Goal: Task Accomplishment & Management: Use online tool/utility

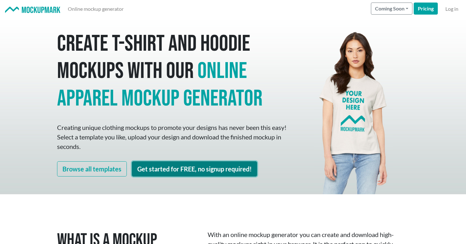
click at [144, 175] on link "Get started for FREE, no signup required!" at bounding box center [194, 168] width 125 height 15
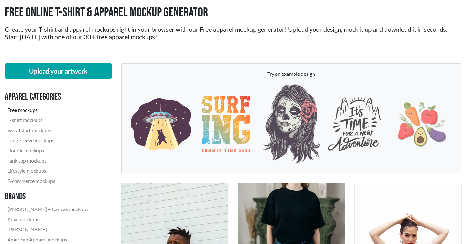
scroll to position [47, 0]
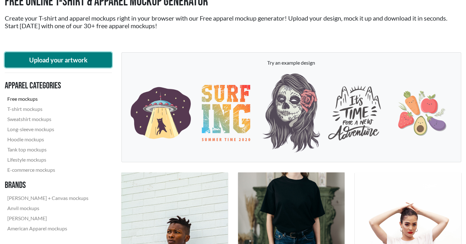
click at [82, 59] on button "Upload your artwork" at bounding box center [58, 59] width 107 height 15
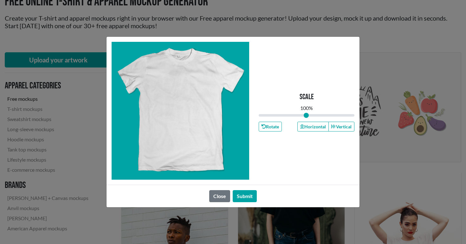
type input "1"
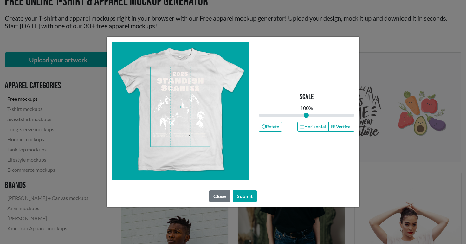
click at [185, 84] on span at bounding box center [179, 106] width 59 height 79
click at [251, 199] on button "Submit" at bounding box center [245, 196] width 24 height 12
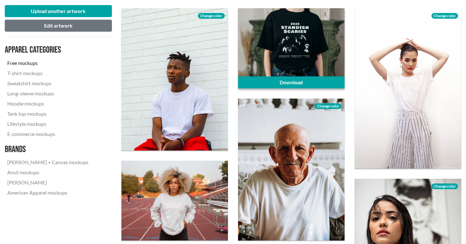
scroll to position [208, 0]
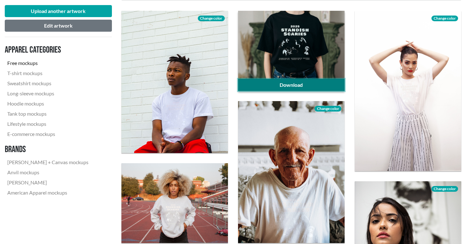
click at [276, 86] on link "Download" at bounding box center [291, 85] width 106 height 12
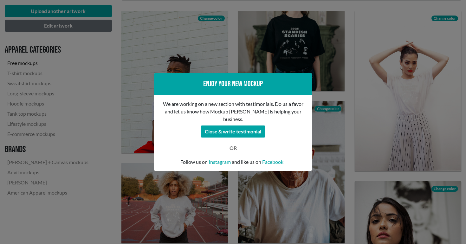
click at [291, 41] on div "Enjoy your new mockup We are working on a new section with testimonials. Do us …" at bounding box center [233, 122] width 466 height 244
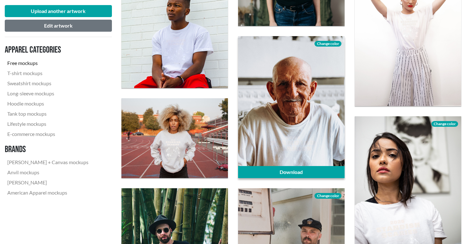
scroll to position [291, 0]
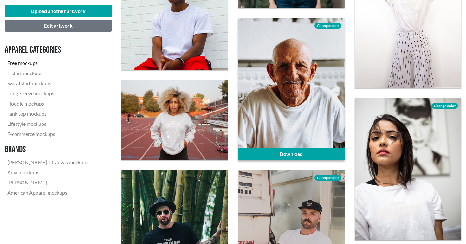
click at [269, 96] on div at bounding box center [291, 89] width 106 height 142
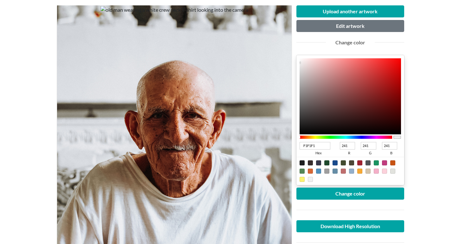
scroll to position [79, 0]
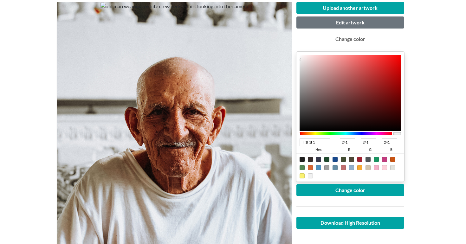
type input "AD7777"
type input "173"
type input "119"
click at [331, 80] on div at bounding box center [349, 93] width 101 height 76
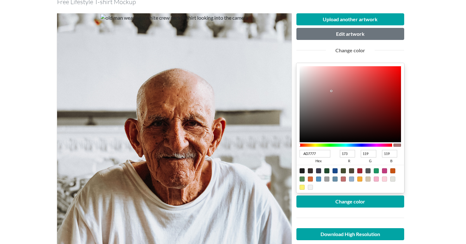
scroll to position [70, 0]
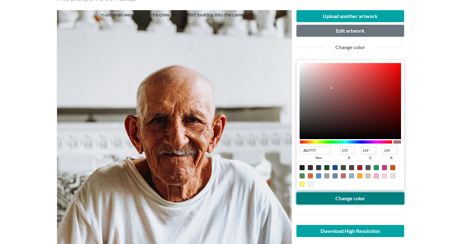
click at [341, 195] on button "Change color" at bounding box center [350, 198] width 108 height 12
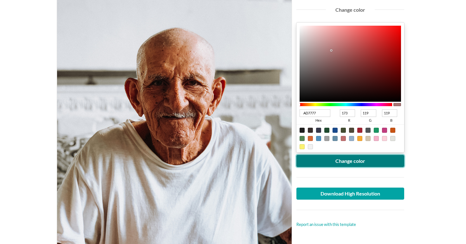
scroll to position [103, 0]
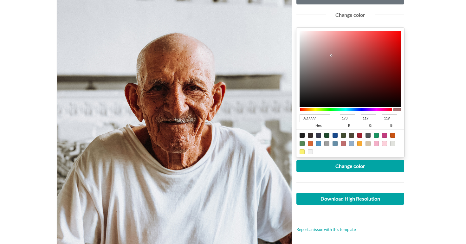
type input "7CAD77"
type input "124"
type input "173"
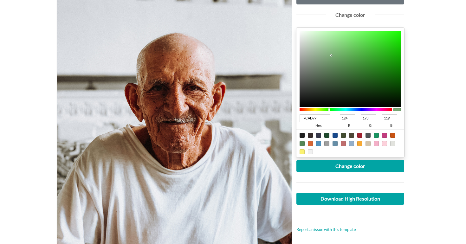
click at [329, 108] on div at bounding box center [345, 109] width 93 height 3
type input "0C150B"
type input "12"
type input "21"
type input "11"
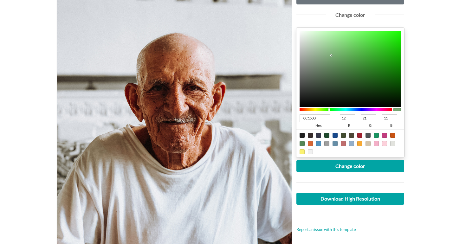
type input "0C160B"
type input "22"
type input "0B160A"
type input "11"
type input "10"
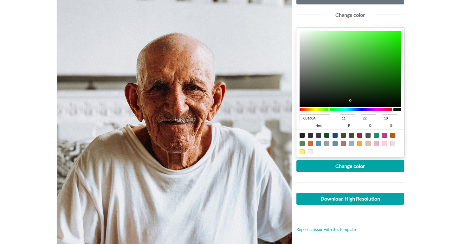
type input "091808"
type input "9"
type input "24"
type input "8"
type input "071B06"
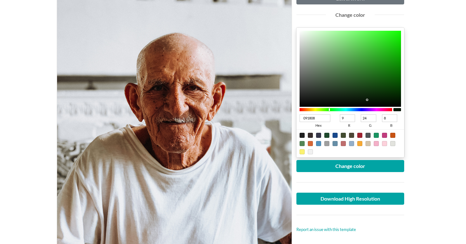
type input "7"
type input "27"
type input "6"
type input "061E05"
type input "6"
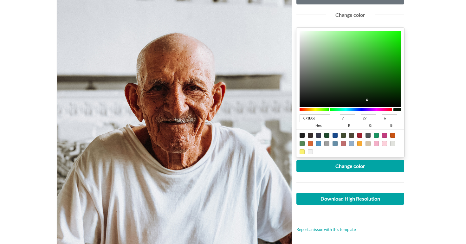
type input "30"
type input "5"
type input "051F04"
type input "5"
type input "31"
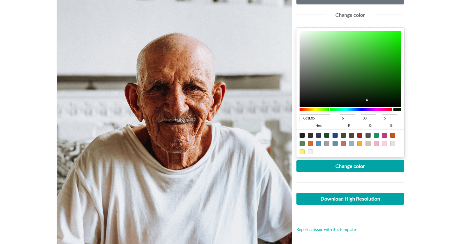
type input "4"
type input "052004"
type input "32"
type input "062505"
type input "6"
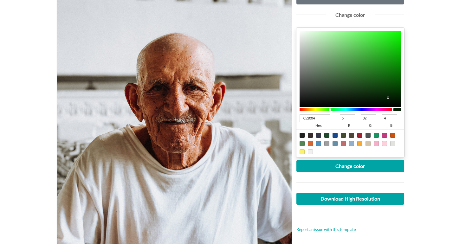
type input "37"
type input "5"
type input "062805"
type input "40"
drag, startPoint x: 348, startPoint y: 100, endPoint x: 386, endPoint y: 97, distance: 38.2
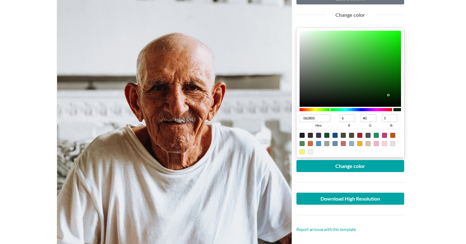
click at [388, 95] on div at bounding box center [349, 69] width 101 height 76
type input "062905"
type input "41"
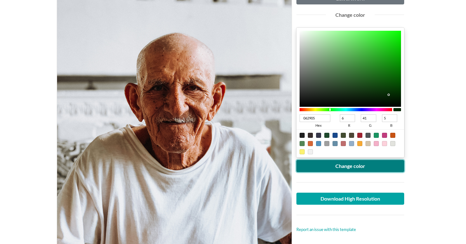
click at [346, 164] on button "Change color" at bounding box center [350, 166] width 108 height 12
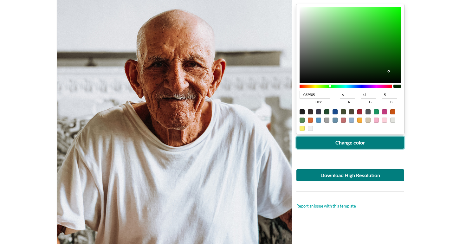
scroll to position [138, 0]
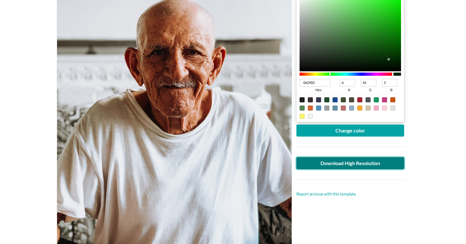
click at [327, 163] on link "Download High Resolution" at bounding box center [350, 163] width 108 height 12
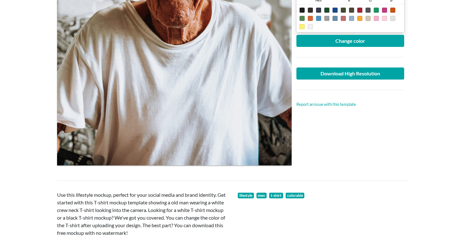
scroll to position [0, 0]
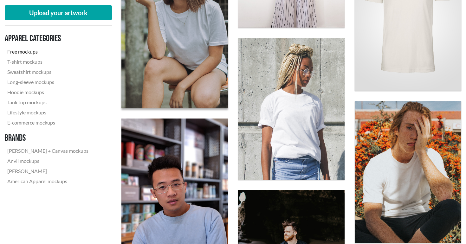
scroll to position [380, 0]
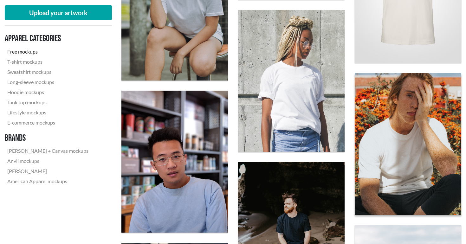
click at [406, 142] on img at bounding box center [407, 144] width 117 height 156
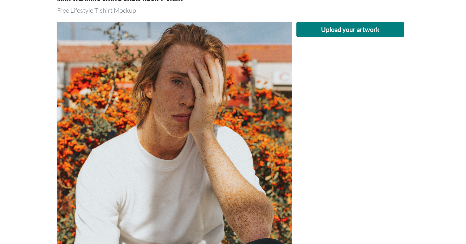
scroll to position [54, 0]
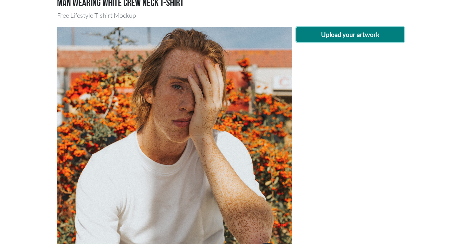
click at [343, 36] on button "Upload your artwork" at bounding box center [350, 34] width 108 height 15
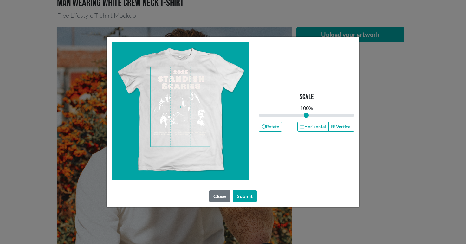
click at [193, 93] on span at bounding box center [179, 106] width 59 height 79
click at [189, 85] on span at bounding box center [179, 106] width 59 height 79
click at [196, 101] on span at bounding box center [179, 106] width 59 height 79
click at [252, 200] on button "Submit" at bounding box center [245, 196] width 24 height 12
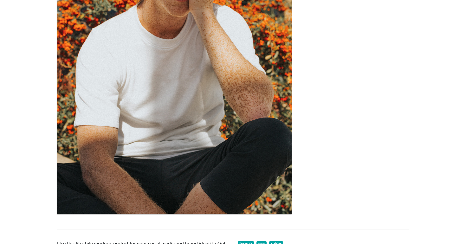
scroll to position [0, 0]
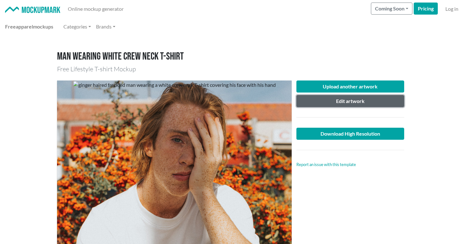
click at [343, 107] on button "Edit artwork" at bounding box center [350, 101] width 108 height 12
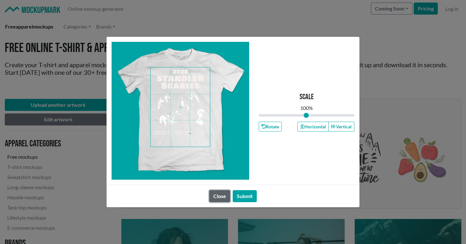
click at [224, 201] on button "Close" at bounding box center [219, 196] width 21 height 12
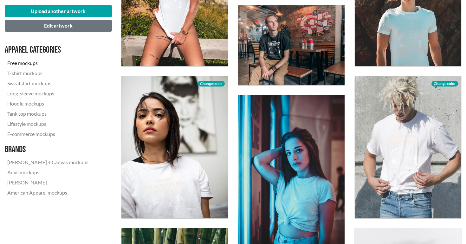
scroll to position [297, 0]
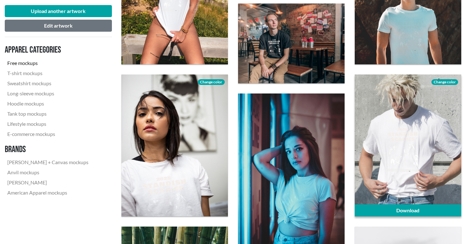
click at [441, 89] on div at bounding box center [408, 145] width 106 height 142
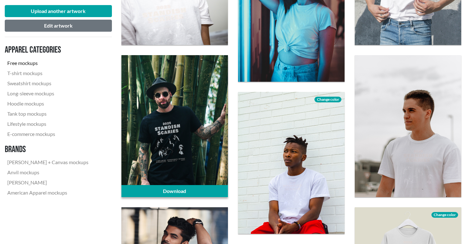
scroll to position [469, 0]
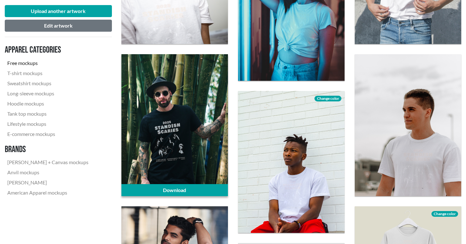
click at [199, 96] on div at bounding box center [174, 125] width 106 height 142
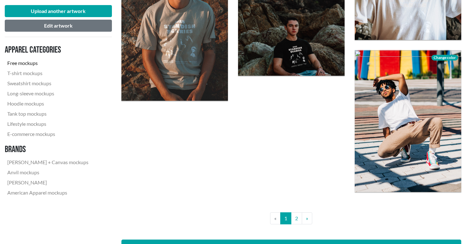
scroll to position [1275, 0]
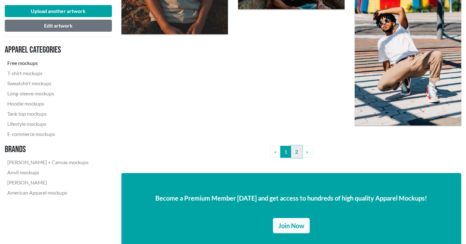
click at [294, 152] on link "2" at bounding box center [296, 152] width 11 height 12
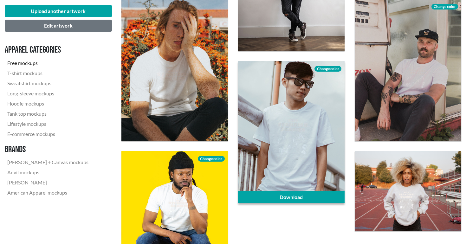
scroll to position [449, 0]
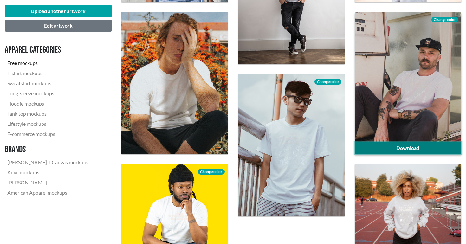
click at [408, 142] on link "Download" at bounding box center [408, 148] width 106 height 12
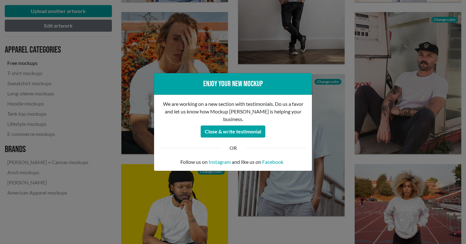
click at [393, 45] on div "Enjoy your new mockup We are working on a new section with testimonials. Do us …" at bounding box center [233, 122] width 466 height 244
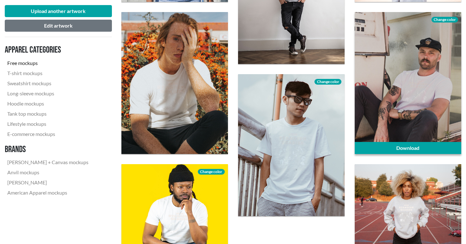
click at [449, 21] on span "Change color" at bounding box center [444, 20] width 27 height 6
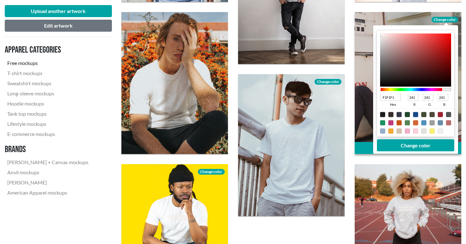
type input "341B1B"
type input "52"
type input "27"
click at [414, 76] on div at bounding box center [415, 59] width 71 height 53
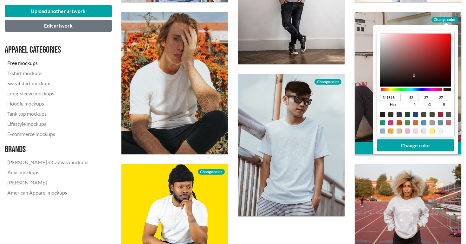
type input "372424"
type input "55"
type input "36"
type input "352323"
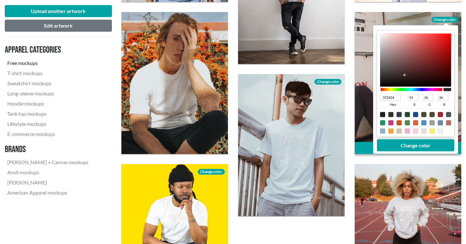
type input "53"
type input "35"
type input "352424"
type input "36"
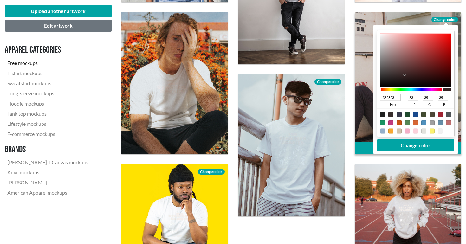
type input "36"
type input "282121"
type input "40"
type input "33"
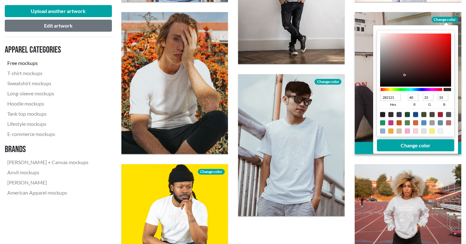
type input "1A1919"
type input "26"
type input "25"
type input "1A1A1A"
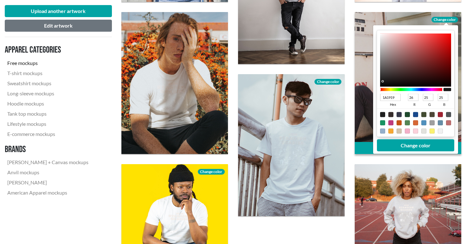
type input "26"
type input "191919"
type input "25"
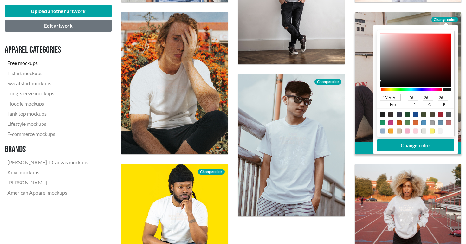
type input "25"
type input "171717"
type input "23"
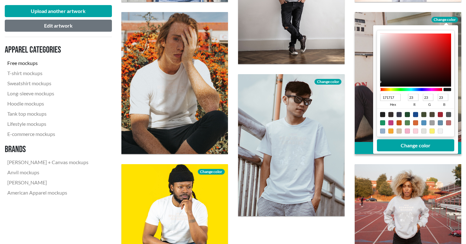
type input "191818"
type input "25"
type input "24"
type input "1A1A1A"
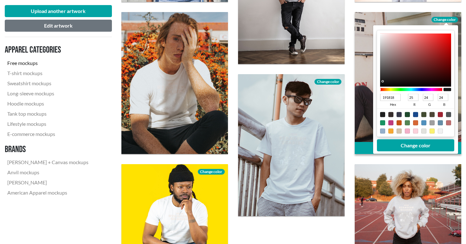
type input "26"
type input "1C1B1B"
type input "28"
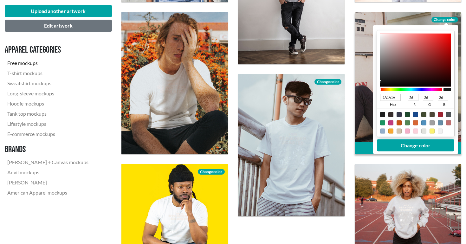
type input "27"
type input "1F1E1E"
type input "31"
type input "30"
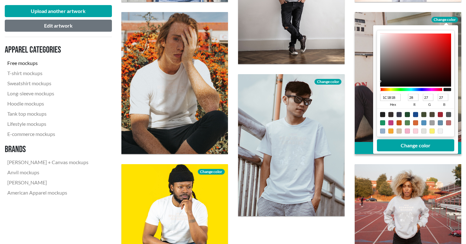
type input "30"
type input "201F1F"
type input "32"
type input "31"
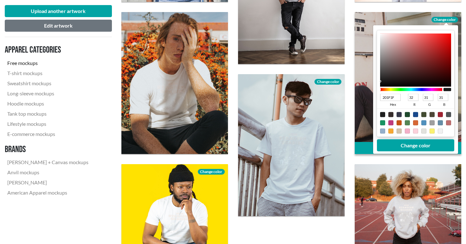
type input "222020"
type input "34"
type input "32"
drag, startPoint x: 404, startPoint y: 75, endPoint x: 383, endPoint y: 80, distance: 21.7
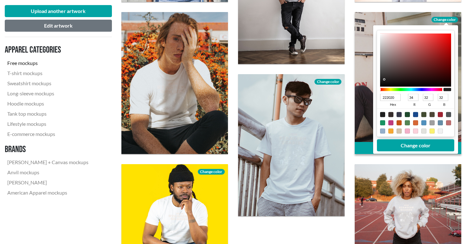
click at [383, 80] on div at bounding box center [415, 59] width 71 height 53
click at [417, 146] on button "Change color" at bounding box center [415, 145] width 77 height 12
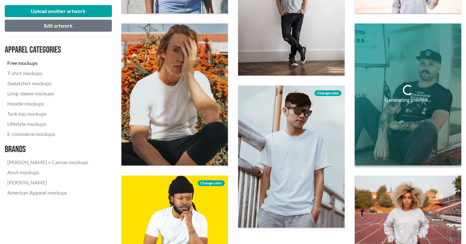
scroll to position [430, 0]
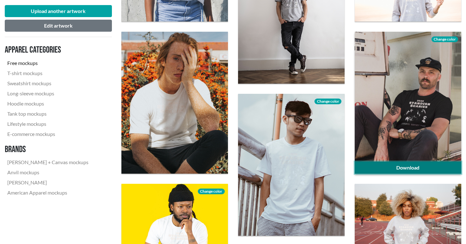
click at [396, 166] on link "Download" at bounding box center [408, 168] width 106 height 12
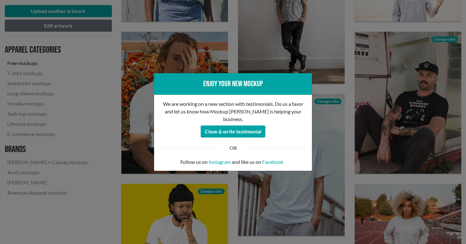
click at [361, 30] on div "Enjoy your new mockup We are working on a new section with testimonials. Do us …" at bounding box center [233, 122] width 466 height 244
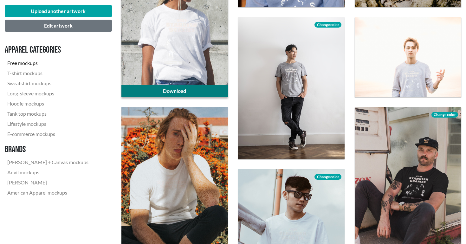
scroll to position [0, 0]
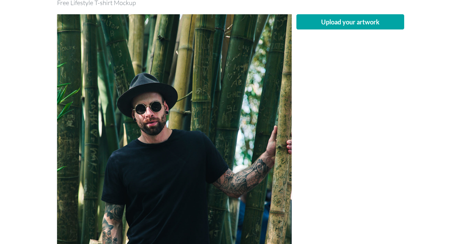
scroll to position [12, 0]
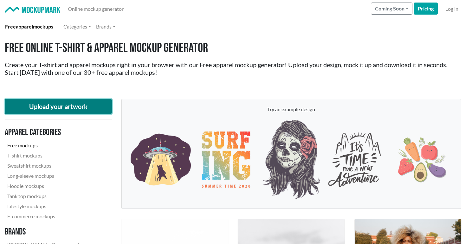
click at [69, 101] on button "Upload your artwork" at bounding box center [58, 106] width 107 height 15
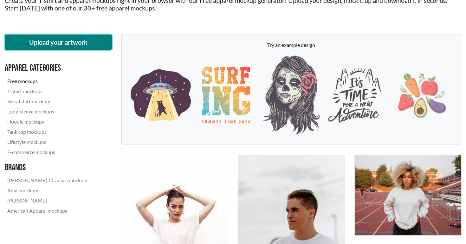
scroll to position [19, 0]
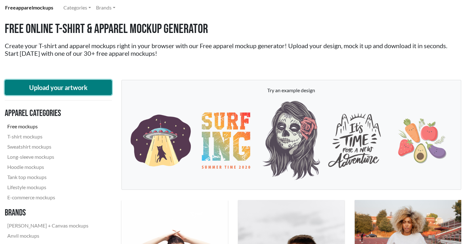
click at [56, 87] on button "Upload your artwork" at bounding box center [58, 87] width 107 height 15
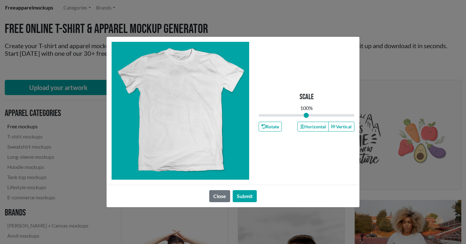
type input "1"
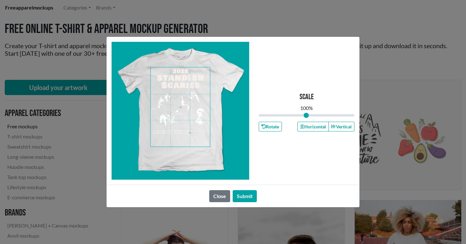
click at [185, 100] on span at bounding box center [179, 106] width 59 height 79
click at [244, 193] on button "Submit" at bounding box center [245, 196] width 24 height 12
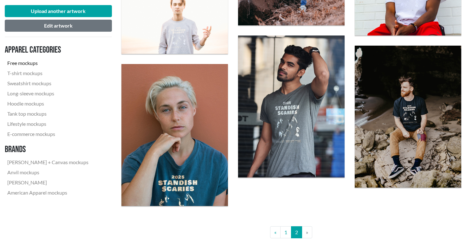
scroll to position [527, 0]
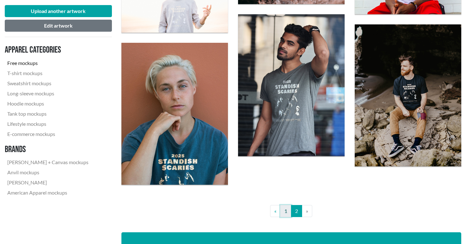
click at [285, 216] on link "1" at bounding box center [285, 211] width 11 height 12
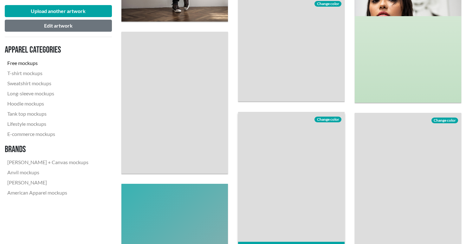
scroll to position [584, 0]
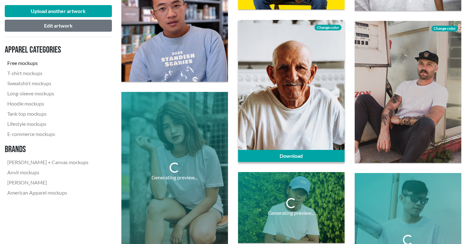
click at [333, 29] on span "Change color" at bounding box center [327, 28] width 27 height 6
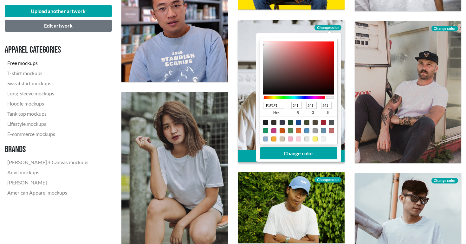
type input "1E1A1A"
type input "30"
type input "26"
type input "1E1B1B"
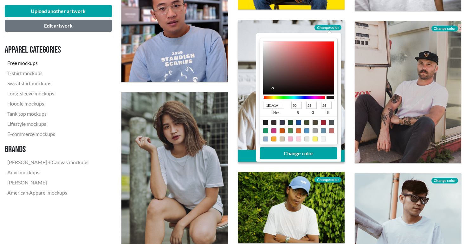
type input "27"
type input "1E1D1D"
type input "29"
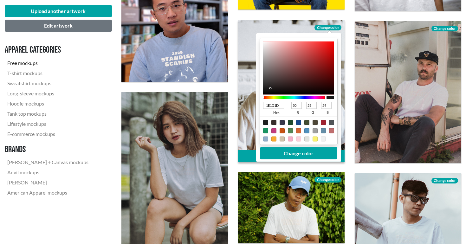
type input "201F1F"
type input "32"
type input "31"
type input "212020"
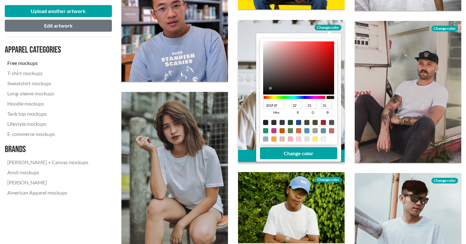
type input "33"
type input "32"
type input "212121"
type input "33"
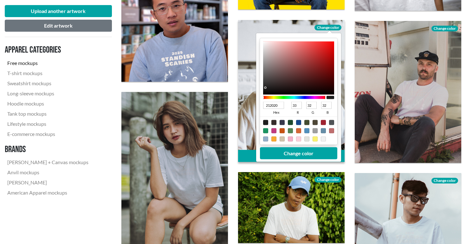
type input "33"
drag, startPoint x: 273, startPoint y: 88, endPoint x: 265, endPoint y: 87, distance: 8.9
click at [265, 87] on div at bounding box center [298, 67] width 71 height 53
click at [290, 123] on div at bounding box center [290, 122] width 5 height 5
type input "1F4A2E"
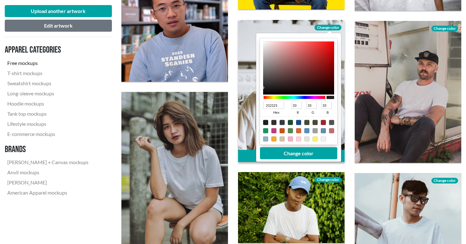
type input "31"
type input "74"
type input "46"
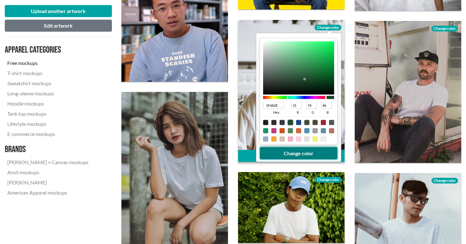
click at [288, 157] on button "Change color" at bounding box center [298, 153] width 77 height 12
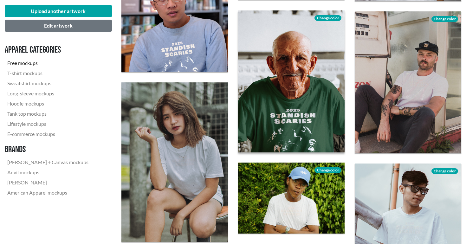
scroll to position [588, 0]
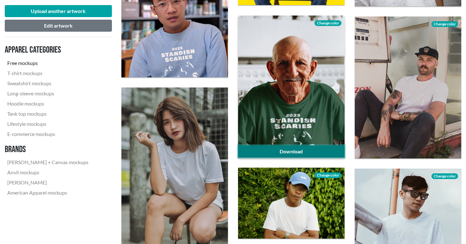
click at [308, 148] on link "Download" at bounding box center [291, 151] width 106 height 12
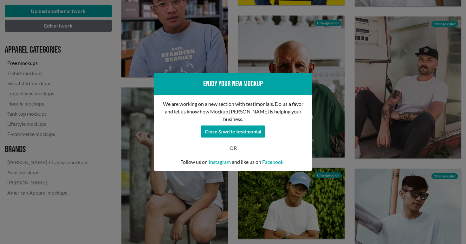
click at [323, 47] on div "Enjoy your new mockup We are working on a new section with testimonials. Do us …" at bounding box center [233, 122] width 466 height 244
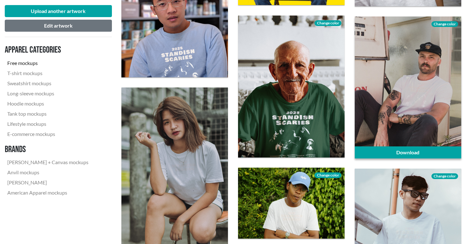
click at [438, 25] on span "Change color" at bounding box center [444, 24] width 27 height 6
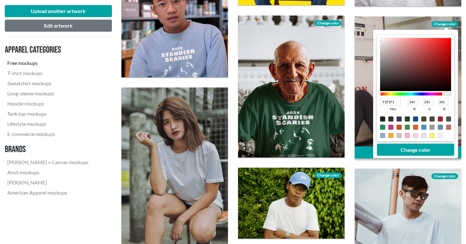
click at [416, 119] on div at bounding box center [415, 118] width 5 height 5
type input "18498C"
type input "24"
type input "73"
type input "140"
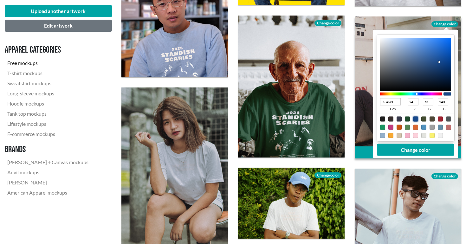
type input "263242"
type input "38"
type input "50"
type input "66"
type input "273242"
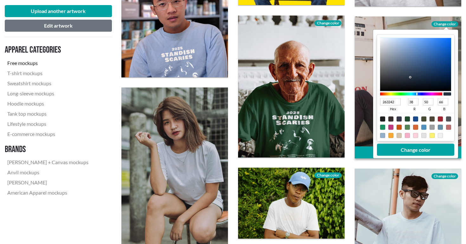
type input "39"
type input "293445"
type input "41"
type input "52"
type input "69"
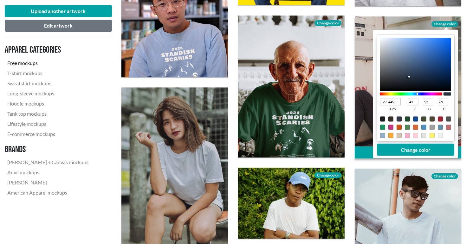
type input "2A3546"
type input "42"
type input "53"
type input "70"
type input "293546"
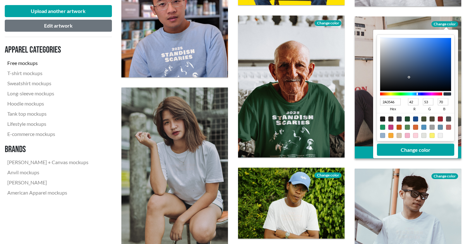
type input "41"
type input "253348"
type input "37"
type input "51"
type input "72"
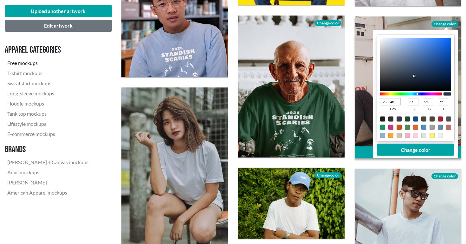
type input "223148"
type input "34"
type input "49"
type input "213046"
type input "33"
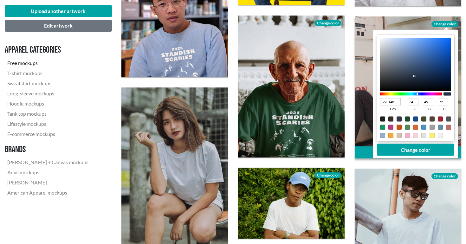
type input "48"
type input "70"
type input "1B293D"
type input "27"
type input "41"
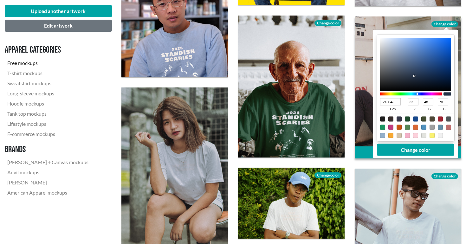
type input "61"
type input "152336"
type input "21"
type input "35"
type input "54"
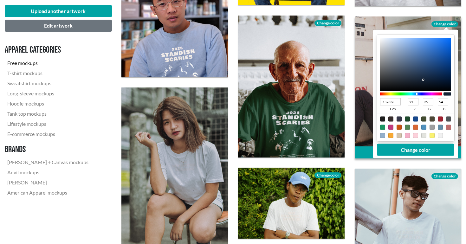
type input "142133"
type input "20"
type input "33"
type input "51"
type input "121F31"
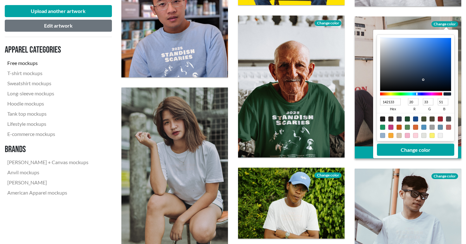
type input "18"
type input "31"
type input "49"
type input "111E30"
type input "17"
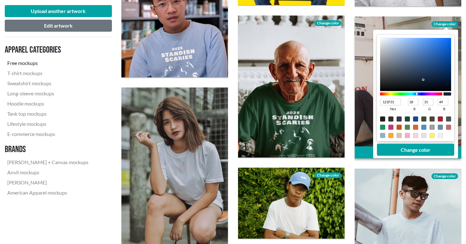
type input "30"
type input "48"
type input "101D2E"
type input "16"
type input "29"
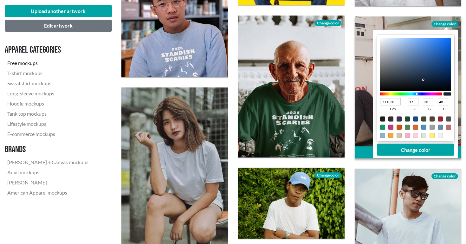
type input "46"
type input "0F1B2B"
type input "15"
type input "27"
type input "43"
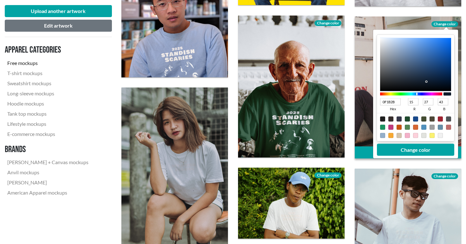
type input "0E1928"
type input "14"
type input "25"
type input "40"
drag, startPoint x: 410, startPoint y: 77, endPoint x: 425, endPoint y: 83, distance: 16.1
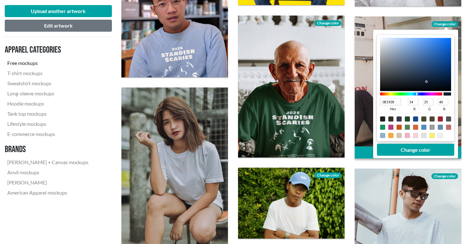
click at [425, 83] on div at bounding box center [415, 64] width 71 height 53
click at [414, 156] on button "Change color" at bounding box center [415, 150] width 77 height 12
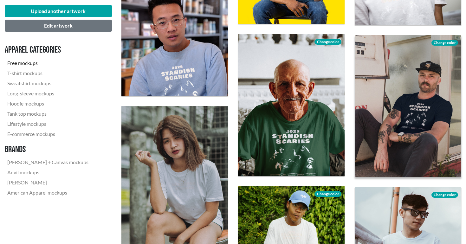
scroll to position [569, 0]
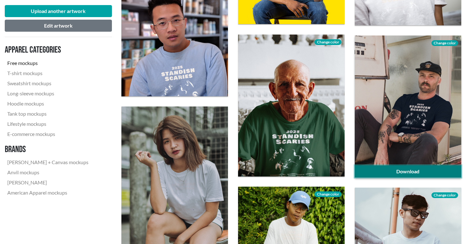
click at [395, 173] on link "Download" at bounding box center [408, 171] width 106 height 12
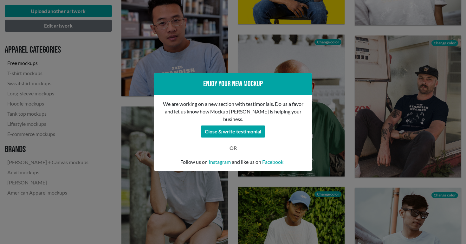
click at [351, 138] on div "Enjoy your new mockup We are working on a new section with testimonials. Do us …" at bounding box center [233, 122] width 466 height 244
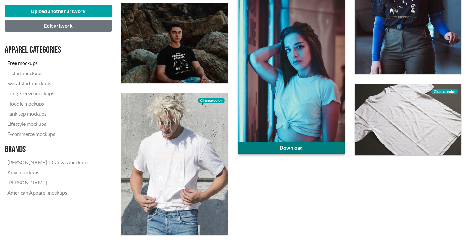
scroll to position [1171, 0]
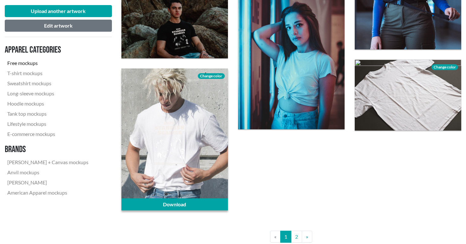
click at [216, 79] on div "Change color" at bounding box center [211, 75] width 33 height 14
click at [212, 77] on span "Change color" at bounding box center [211, 76] width 27 height 6
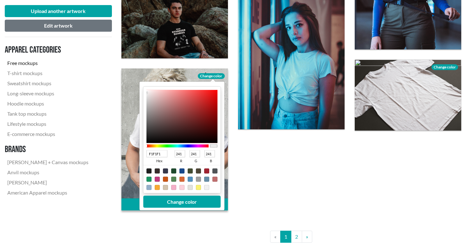
type input "542929"
type input "84"
type input "41"
type input "582A2A"
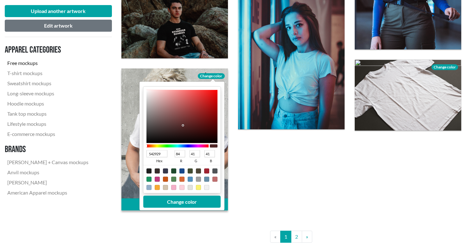
type input "88"
type input "42"
type input "6C2A2A"
type input "108"
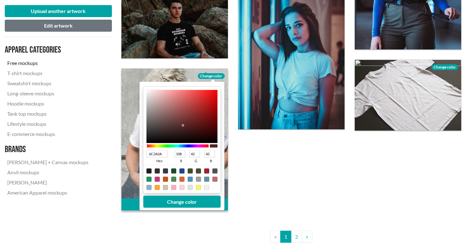
type input "7B2929"
type input "123"
type input "41"
type input "A42929"
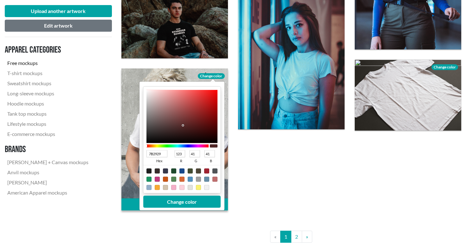
type input "164"
type input "C22727"
type input "194"
type input "39"
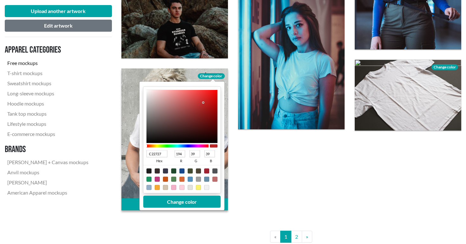
type input "E52020"
type input "229"
type input "32"
type input "F61A1A"
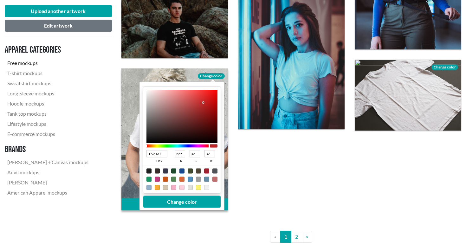
type input "246"
type input "26"
type input "FB1818"
type input "251"
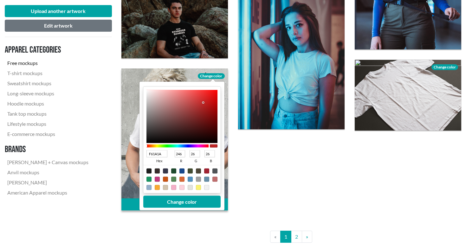
type input "24"
drag, startPoint x: 182, startPoint y: 125, endPoint x: 210, endPoint y: 91, distance: 44.6
click at [210, 91] on div at bounding box center [181, 116] width 71 height 53
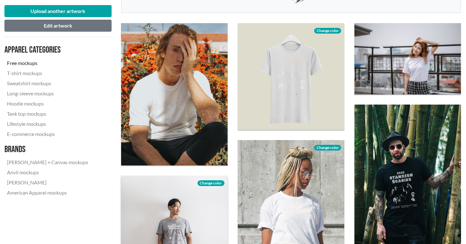
scroll to position [0, 0]
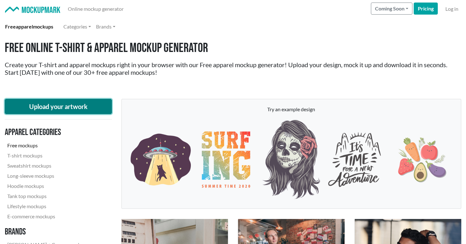
click at [49, 107] on button "Upload your artwork" at bounding box center [58, 106] width 107 height 15
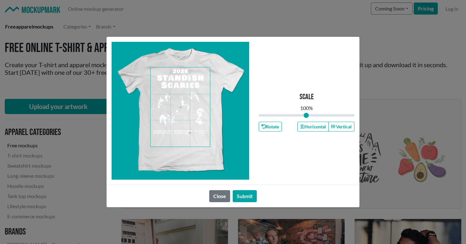
click at [184, 79] on span at bounding box center [179, 106] width 59 height 79
click at [248, 204] on div "Close Submit" at bounding box center [232, 196] width 253 height 22
click at [248, 197] on button "Submit" at bounding box center [245, 196] width 24 height 12
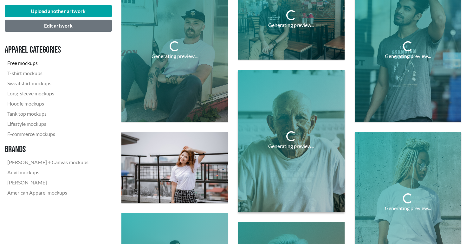
scroll to position [238, 0]
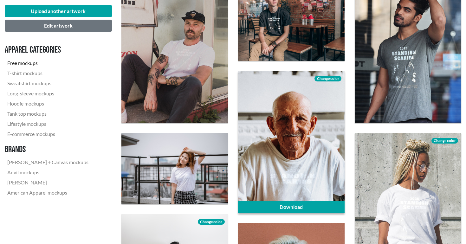
click at [327, 79] on span "Change color" at bounding box center [327, 79] width 27 height 6
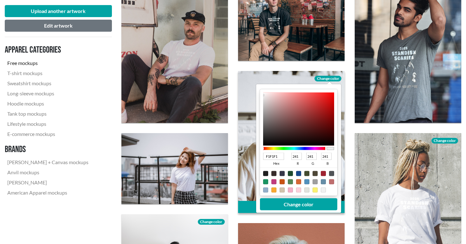
click at [283, 174] on div at bounding box center [281, 173] width 5 height 5
type input "37384A"
type input "55"
type input "56"
type input "74"
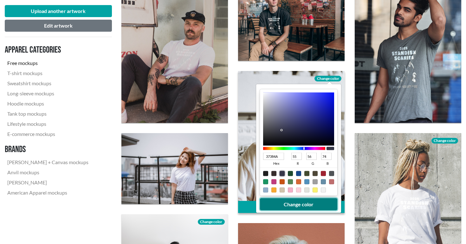
click at [293, 201] on button "Change color" at bounding box center [298, 204] width 77 height 12
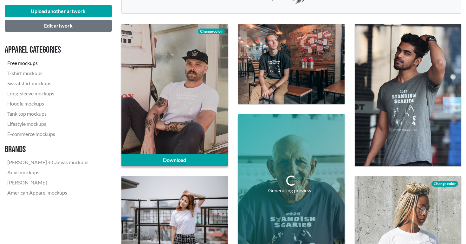
scroll to position [182, 0]
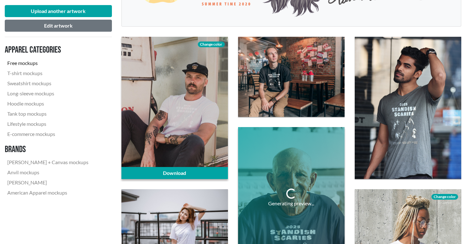
click at [214, 44] on span "Change color" at bounding box center [211, 45] width 27 height 6
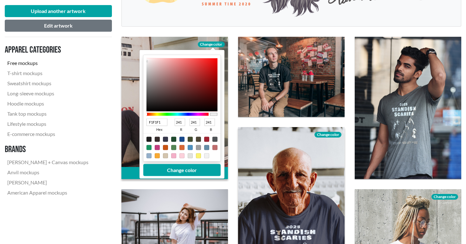
click at [150, 139] on div at bounding box center [148, 139] width 5 height 5
type input "1F1F1F"
type input "31"
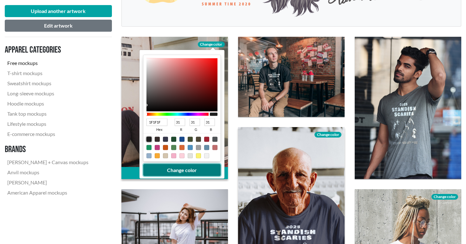
click at [167, 165] on button "Change color" at bounding box center [181, 170] width 77 height 12
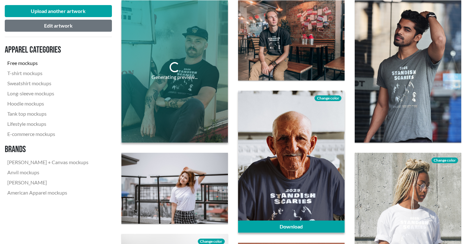
scroll to position [240, 0]
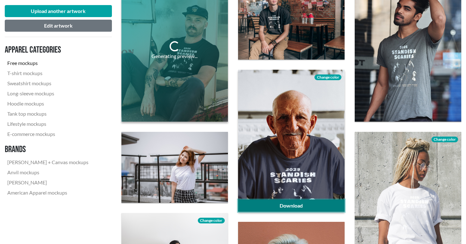
click at [299, 208] on link "Download" at bounding box center [291, 206] width 106 height 12
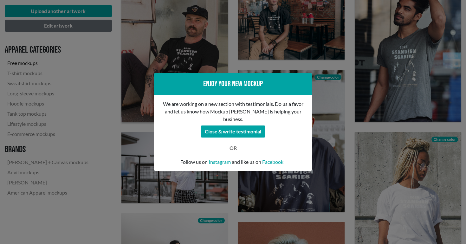
click at [269, 41] on div "Enjoy your new mockup We are working on a new section with testimonials. Do us …" at bounding box center [233, 122] width 466 height 244
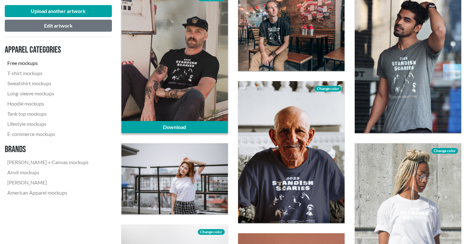
scroll to position [189, 0]
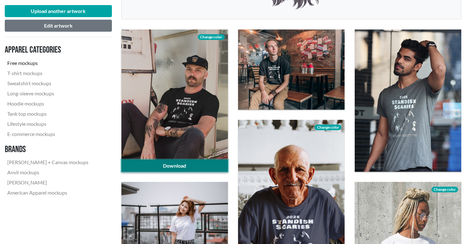
click at [180, 165] on link "Download" at bounding box center [174, 166] width 106 height 12
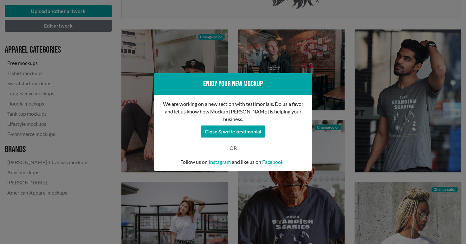
click at [279, 37] on div "Enjoy your new mockup We are working on a new section with testimonials. Do us …" at bounding box center [233, 122] width 466 height 244
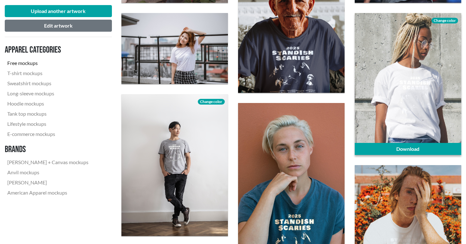
scroll to position [349, 0]
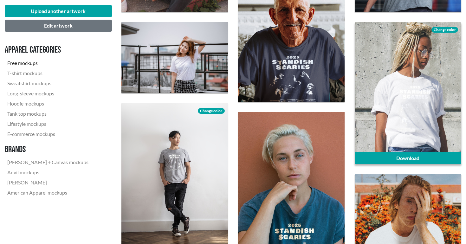
click at [438, 29] on span "Change color" at bounding box center [444, 30] width 27 height 6
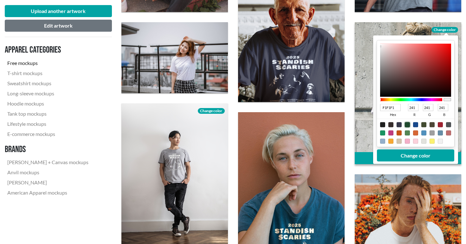
click at [408, 124] on div at bounding box center [407, 124] width 5 height 5
type input "1F4A2E"
type input "31"
type input "74"
type input "46"
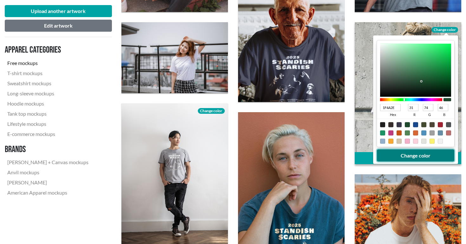
click at [408, 156] on button "Change color" at bounding box center [415, 155] width 77 height 12
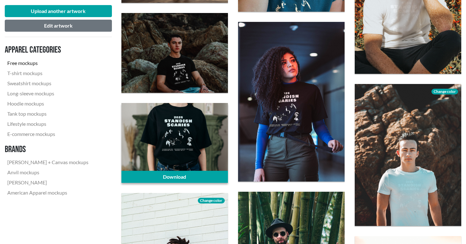
scroll to position [610, 0]
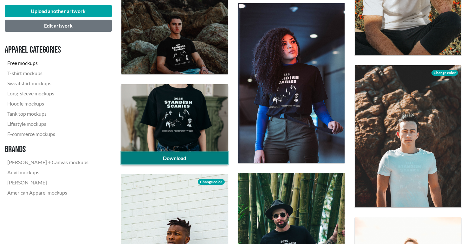
click at [194, 159] on link "Download" at bounding box center [174, 158] width 106 height 12
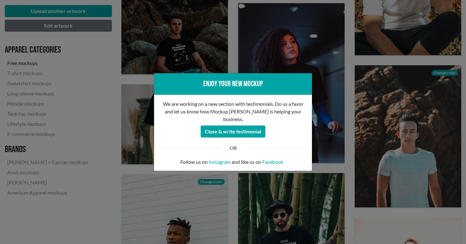
click at [248, 62] on div "Enjoy your new mockup We are working on a new section with testimonials. Do us …" at bounding box center [233, 122] width 466 height 244
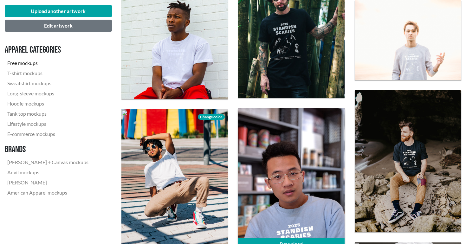
scroll to position [837, 0]
